Goal: Information Seeking & Learning: Find specific page/section

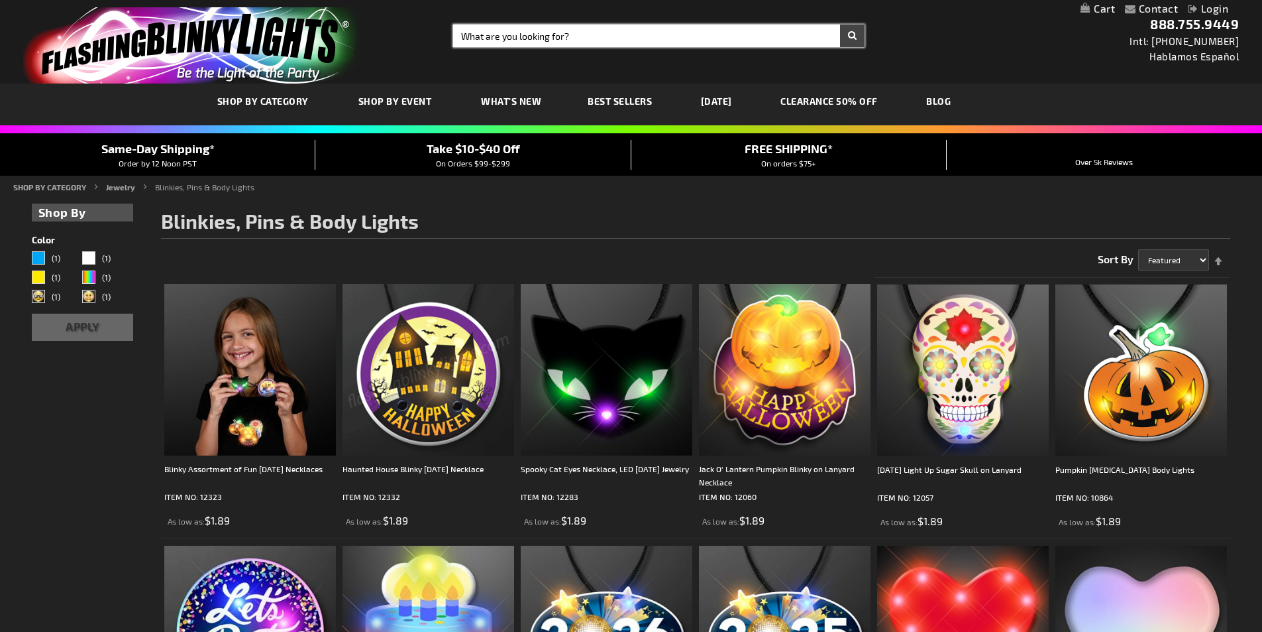
click at [524, 36] on input "Search" at bounding box center [659, 36] width 412 height 23
type input "f"
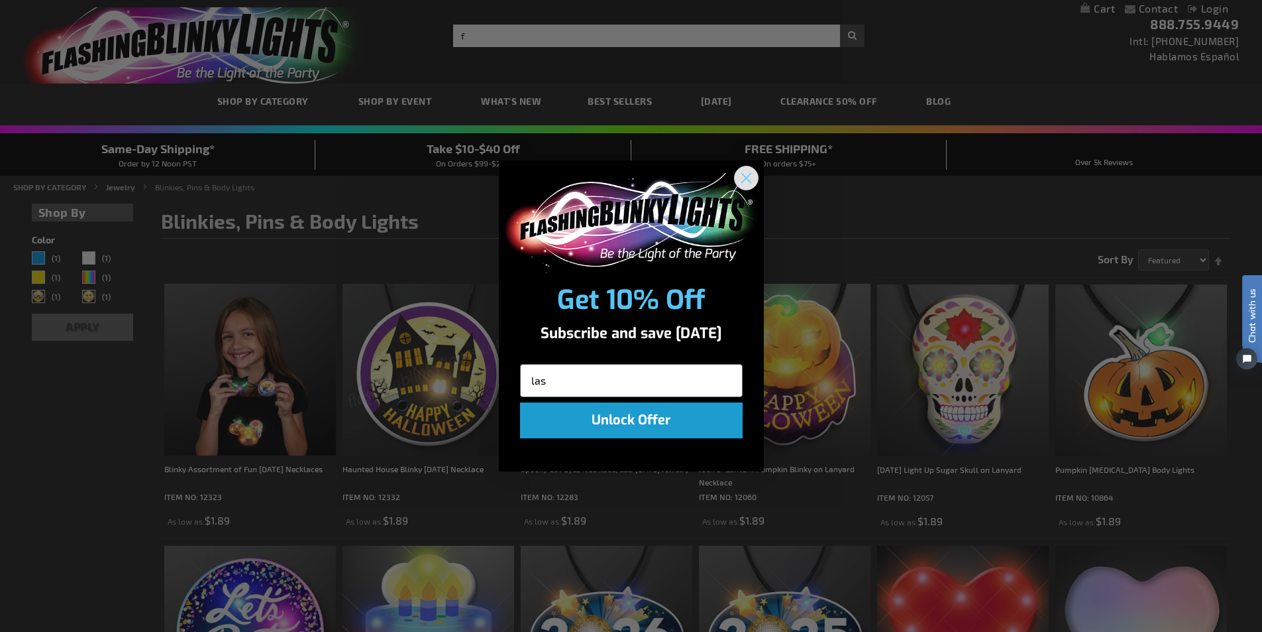
type input "las"
drag, startPoint x: 742, startPoint y: 170, endPoint x: 587, endPoint y: 103, distance: 168.3
click at [742, 170] on circle "Close dialog" at bounding box center [746, 178] width 22 height 22
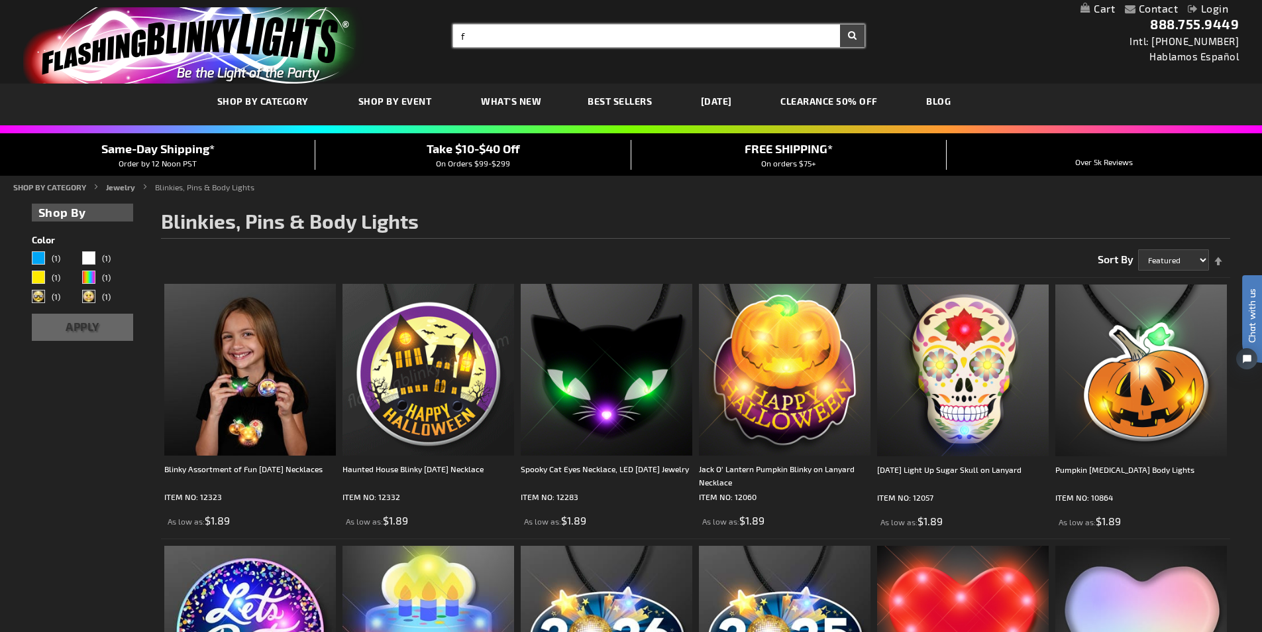
click at [488, 46] on input "f" at bounding box center [659, 36] width 412 height 23
type input "flashing fiber optic halloween wants"
click at [840, 25] on button "Search" at bounding box center [852, 36] width 25 height 23
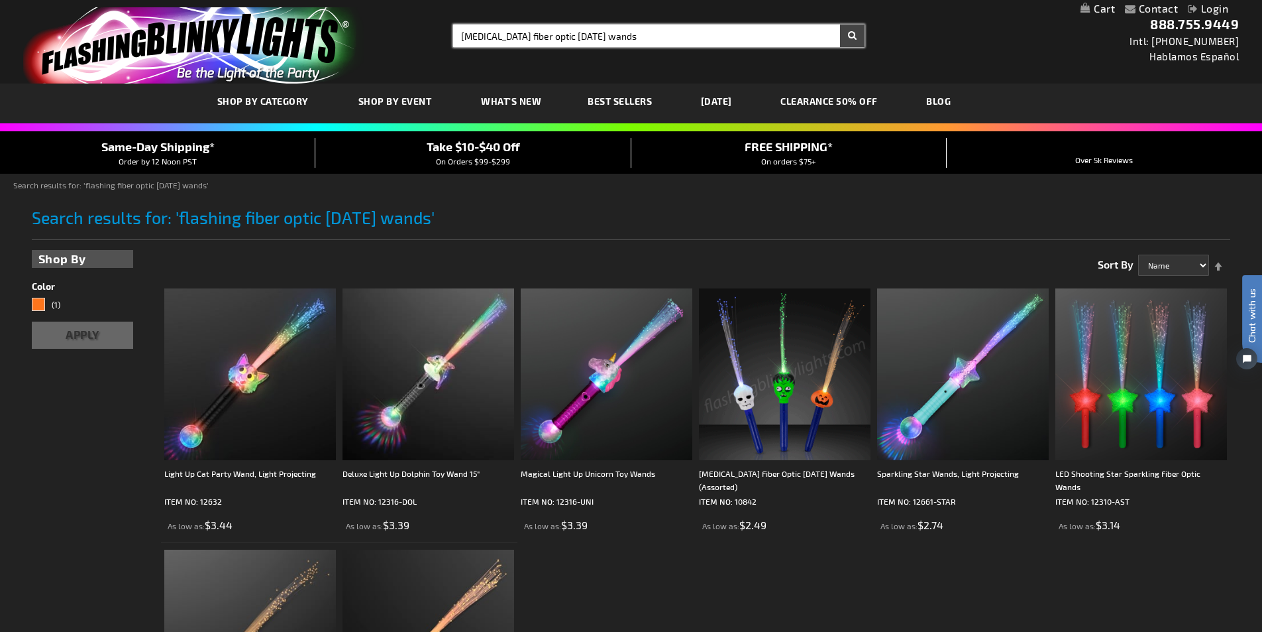
drag, startPoint x: 638, startPoint y: 32, endPoint x: 445, endPoint y: 40, distance: 193.0
click at [445, 40] on div "Search Search [MEDICAL_DATA] fiber optic [DATE] wands × Search" at bounding box center [653, 36] width 421 height 23
type input "zombie"
click at [840, 25] on button "Search" at bounding box center [852, 36] width 25 height 23
